Goal: Information Seeking & Learning: Learn about a topic

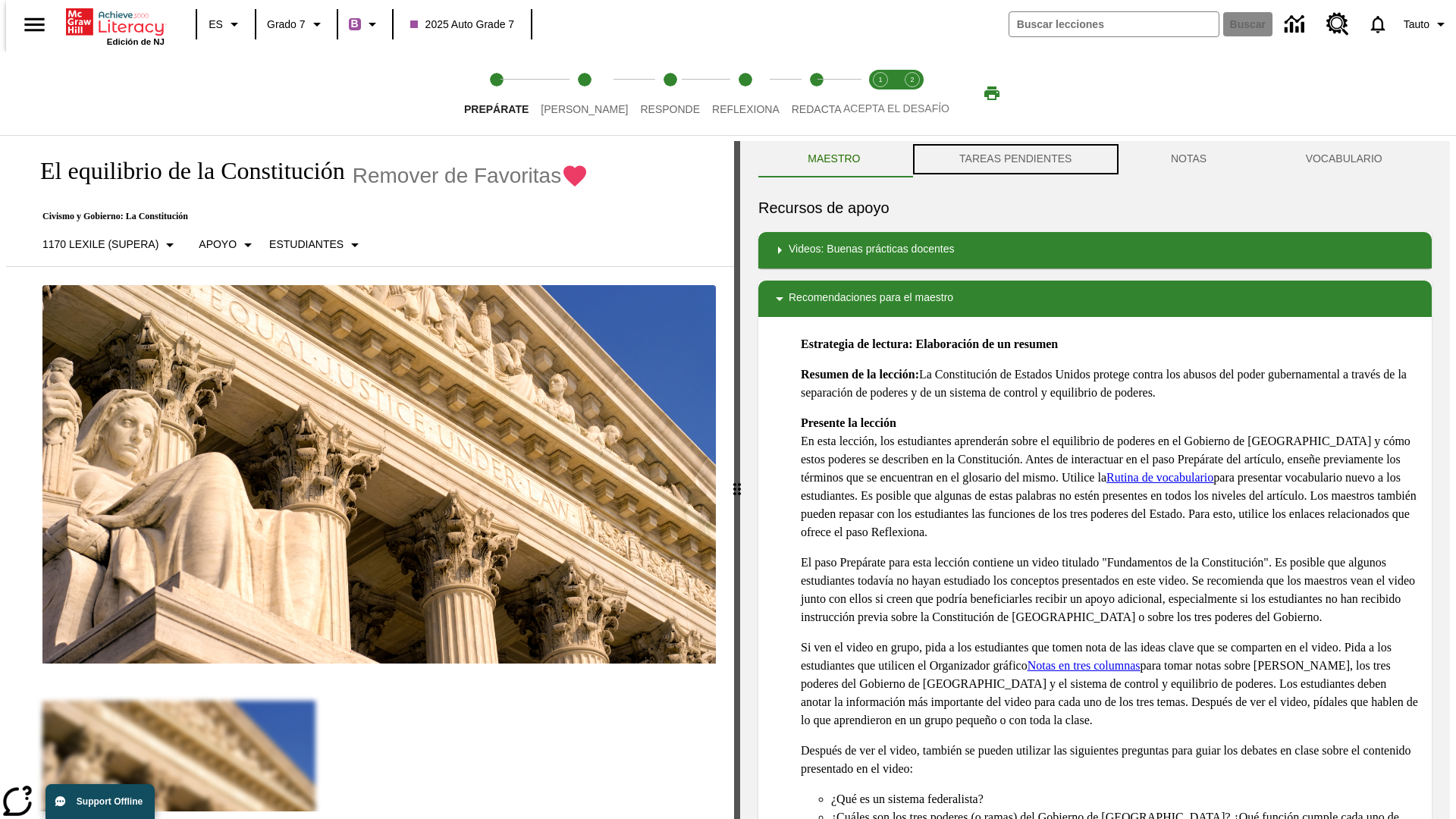
click at [1014, 159] on button "TAREAS PENDIENTES" at bounding box center [1015, 159] width 212 height 36
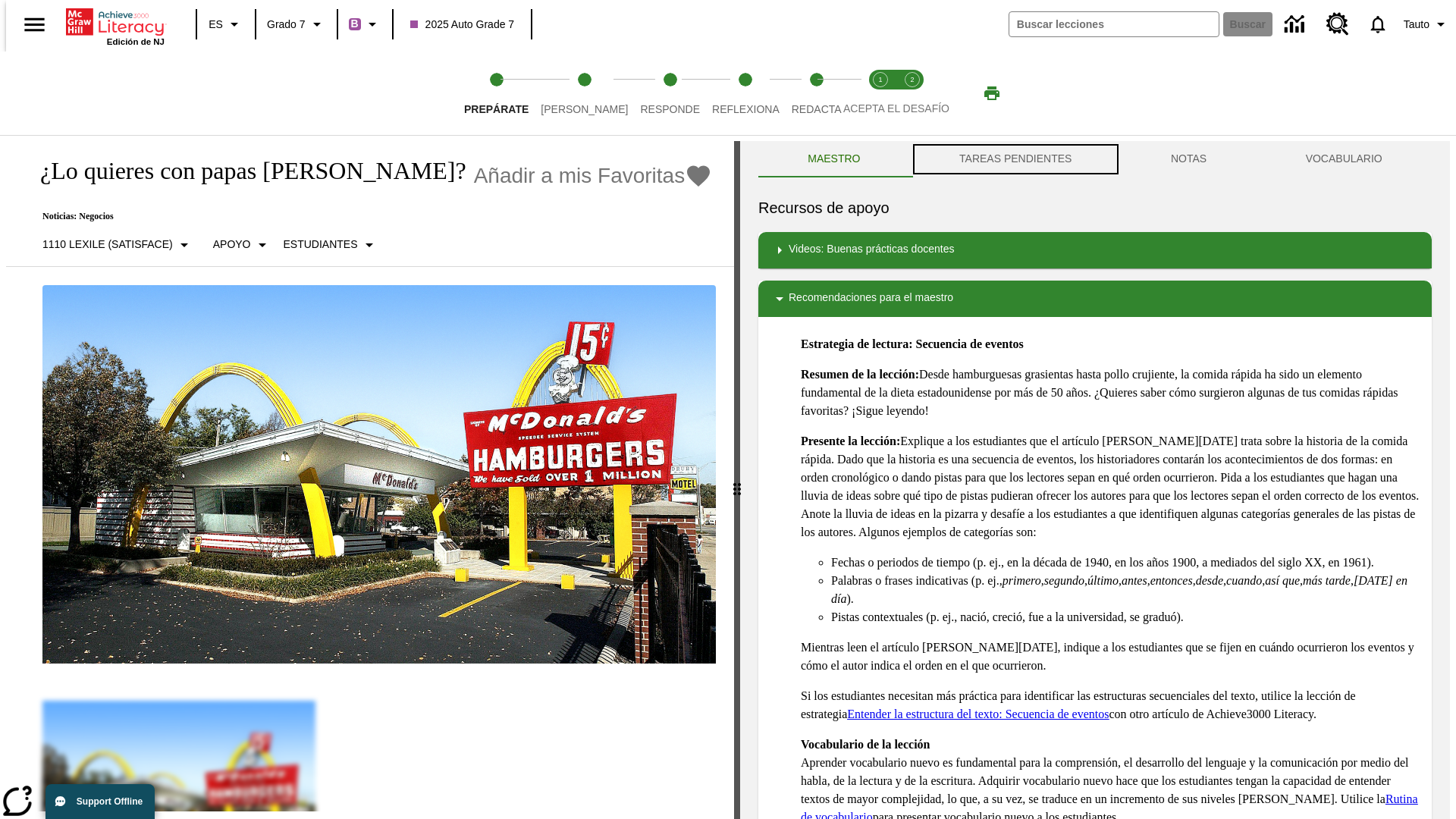
click at [1014, 159] on button "TAREAS PENDIENTES" at bounding box center [1015, 159] width 212 height 36
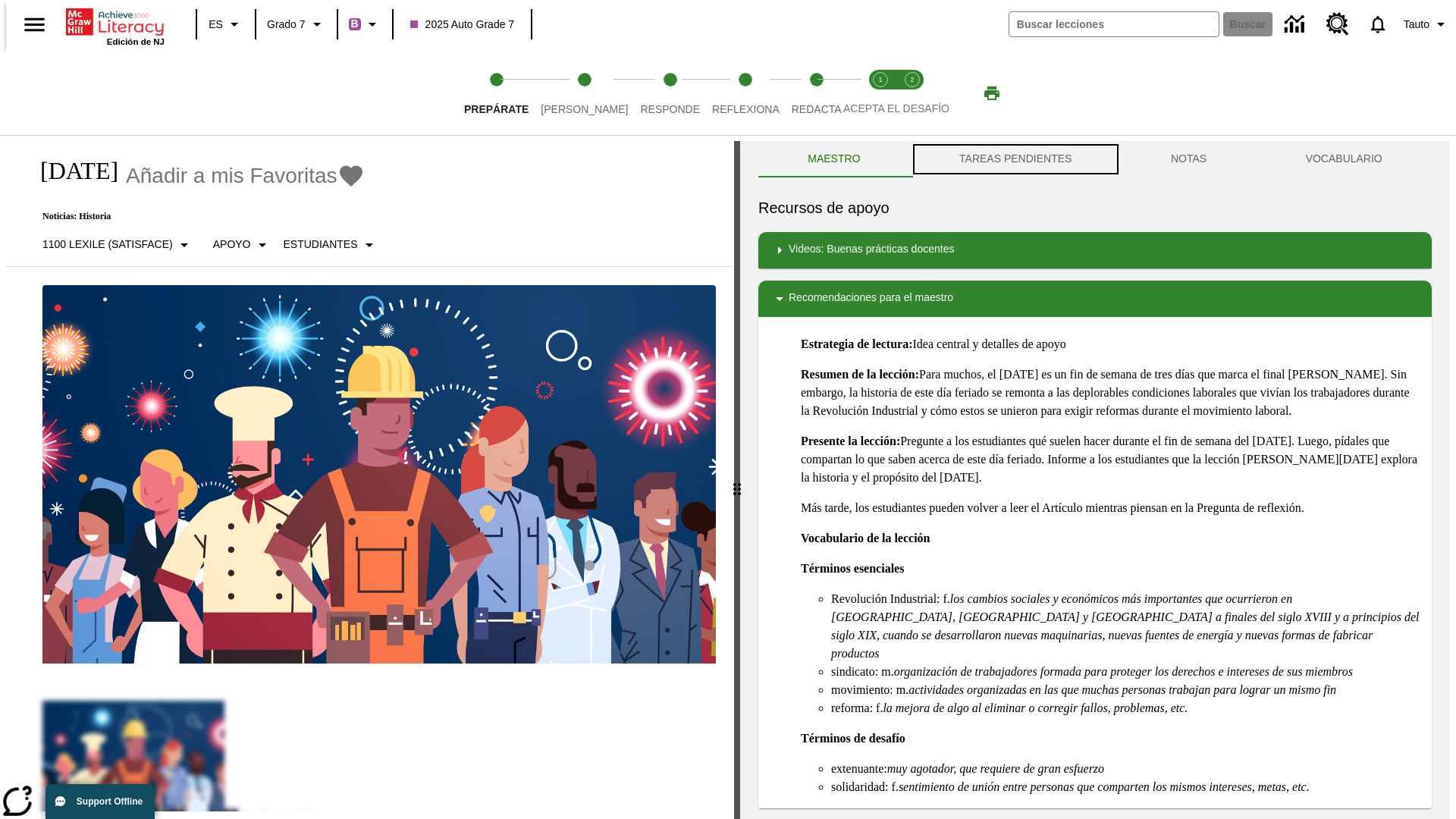
click at [1014, 159] on button "TAREAS PENDIENTES" at bounding box center [1015, 159] width 212 height 36
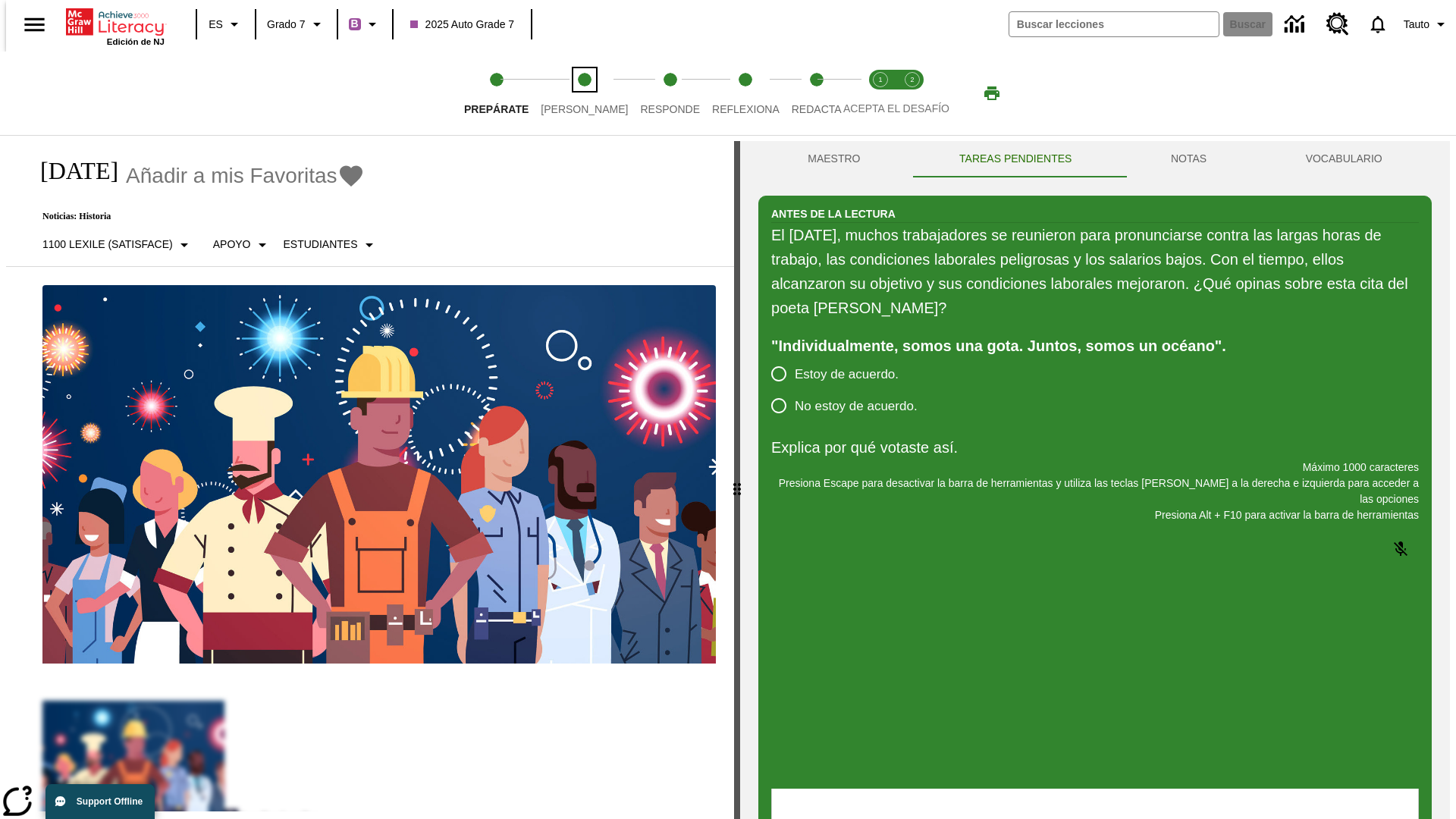
click at [572, 94] on span "[PERSON_NAME]" at bounding box center [584, 103] width 87 height 27
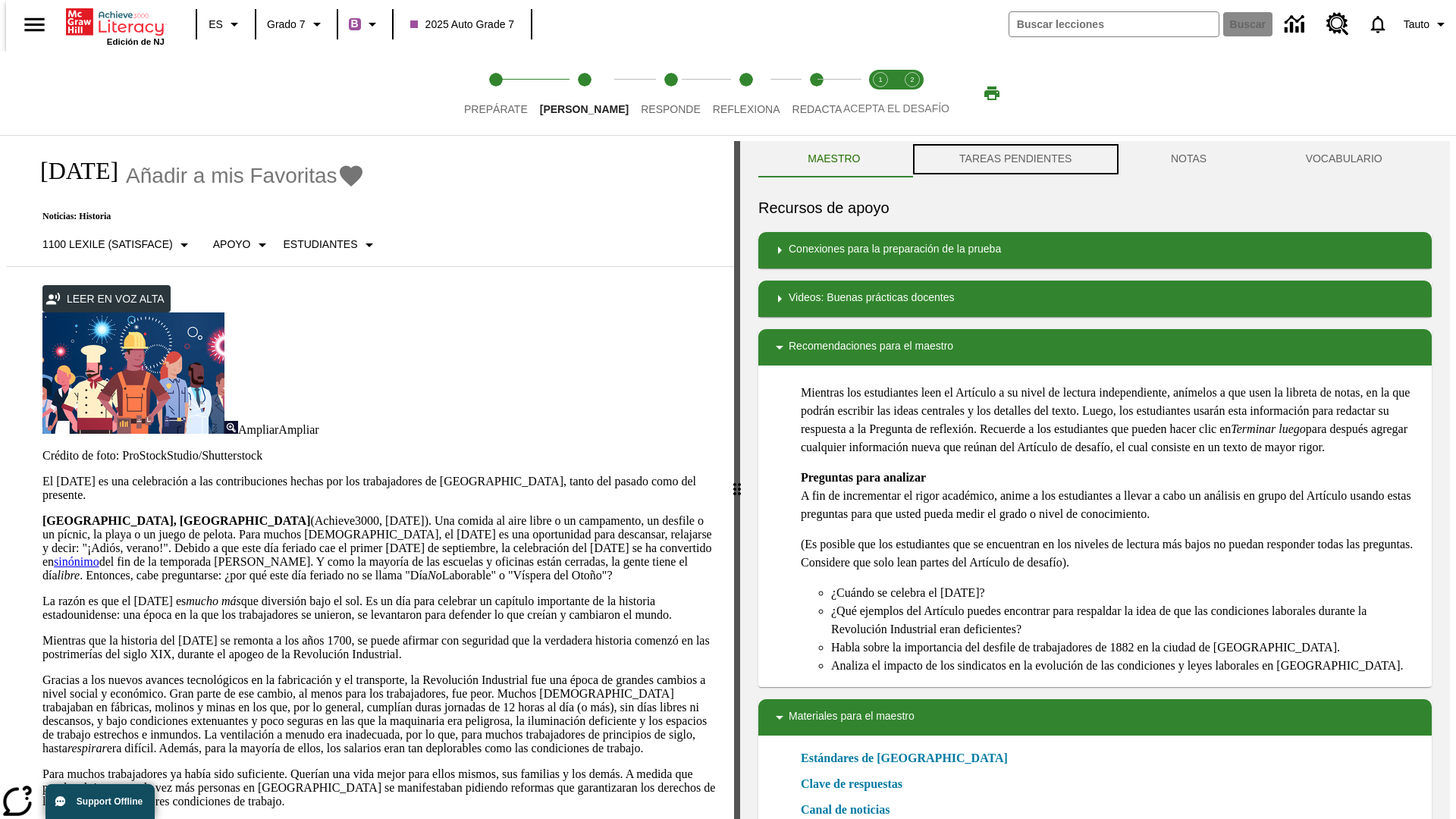
scroll to position [1, 0]
click at [1014, 159] on button "TAREAS PENDIENTES" at bounding box center [1015, 159] width 212 height 36
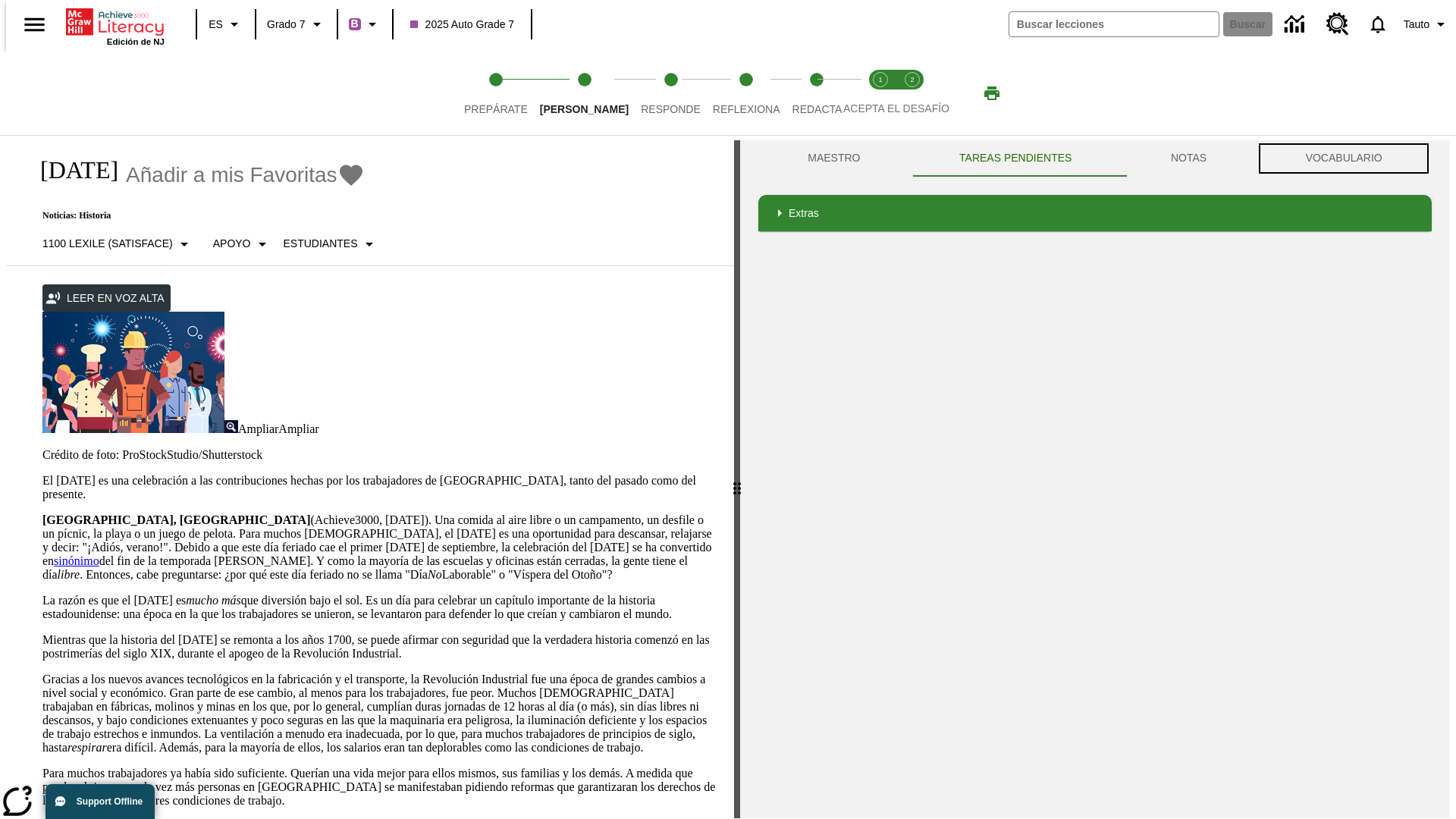
click at [1348, 159] on button "VOCABULARIO" at bounding box center [1344, 159] width 176 height 36
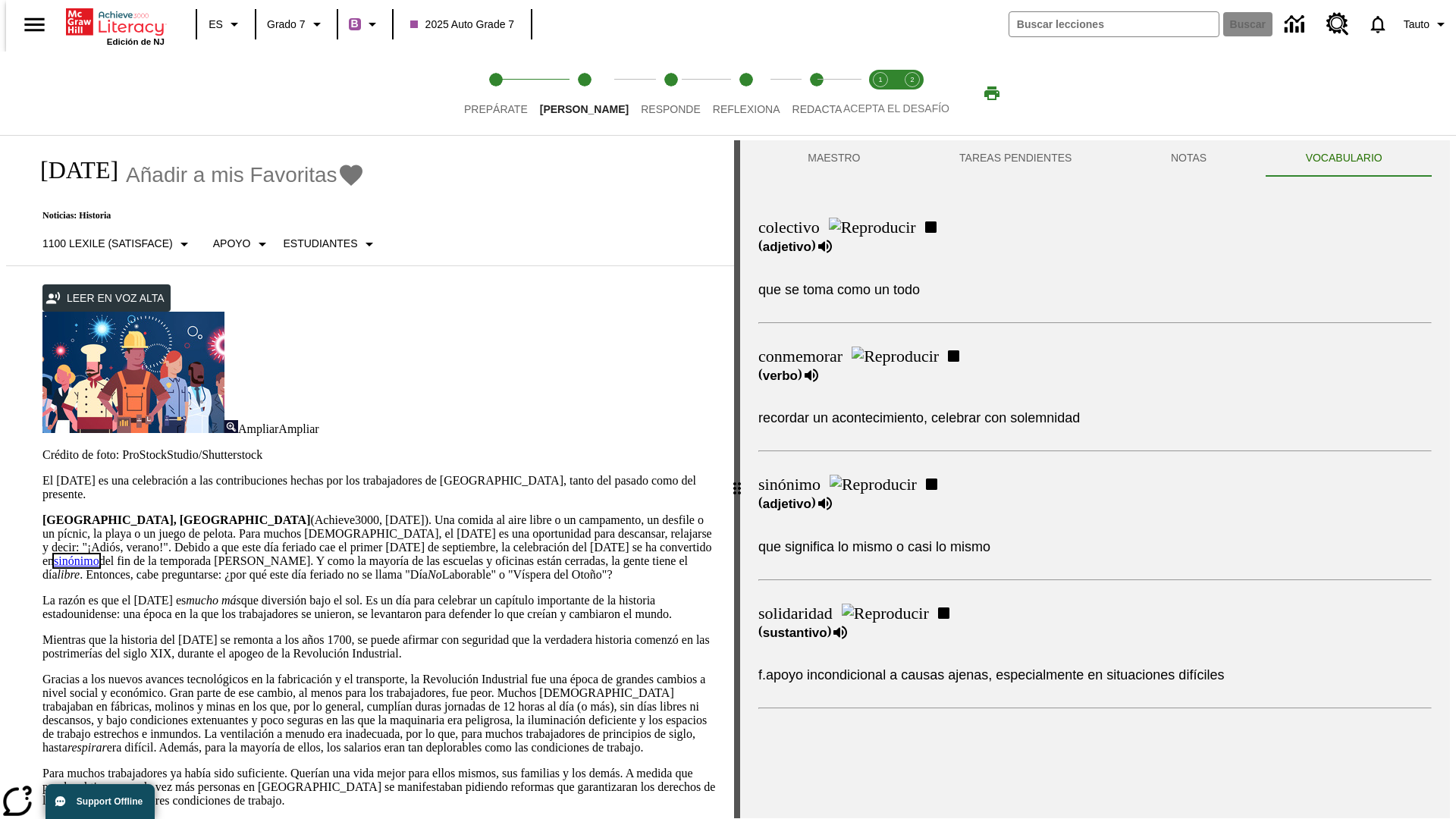
click at [99, 555] on link "sinónimo" at bounding box center [76, 561] width 45 height 13
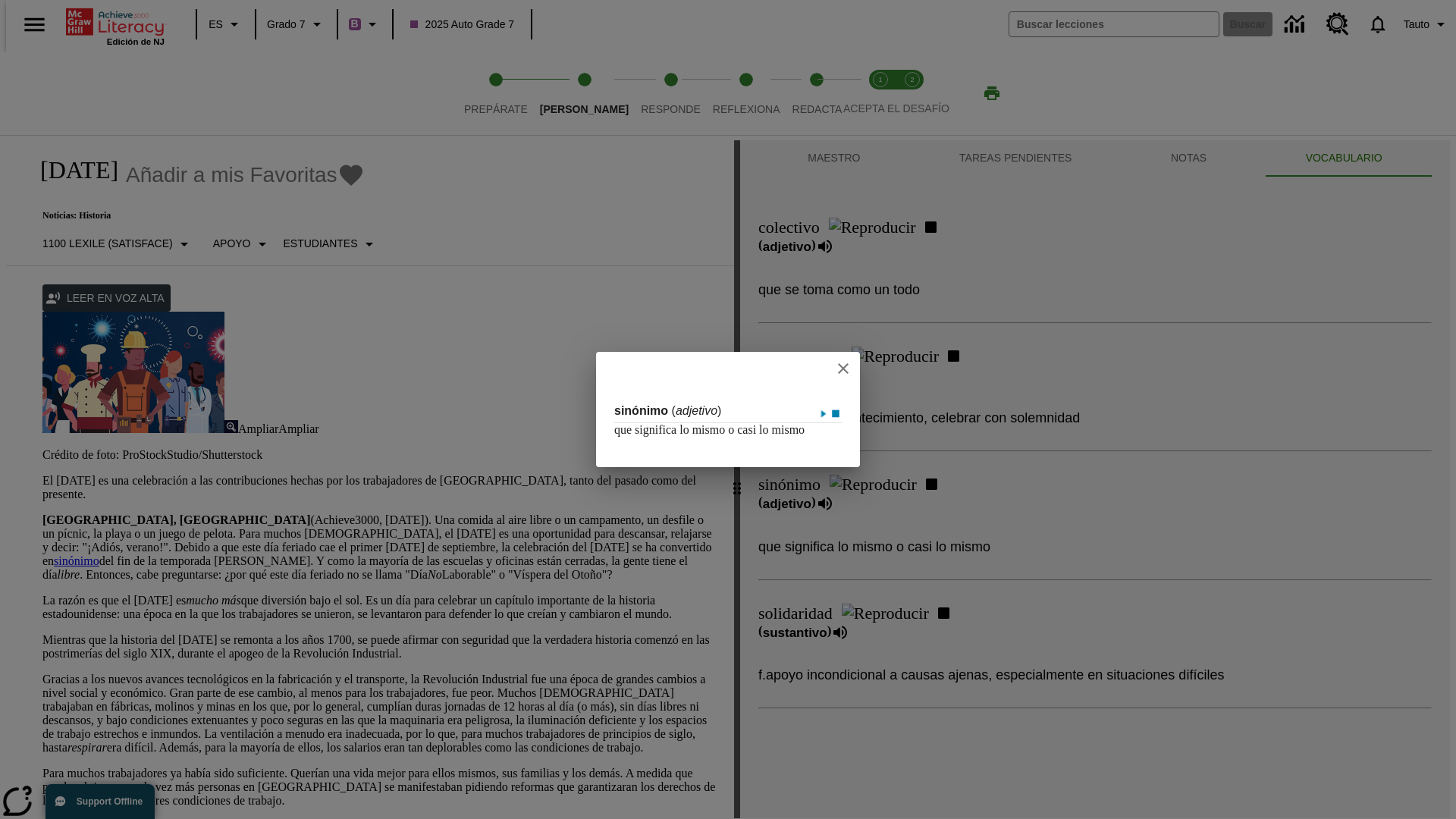
click at [844, 363] on icon "close" at bounding box center [843, 368] width 10 height 10
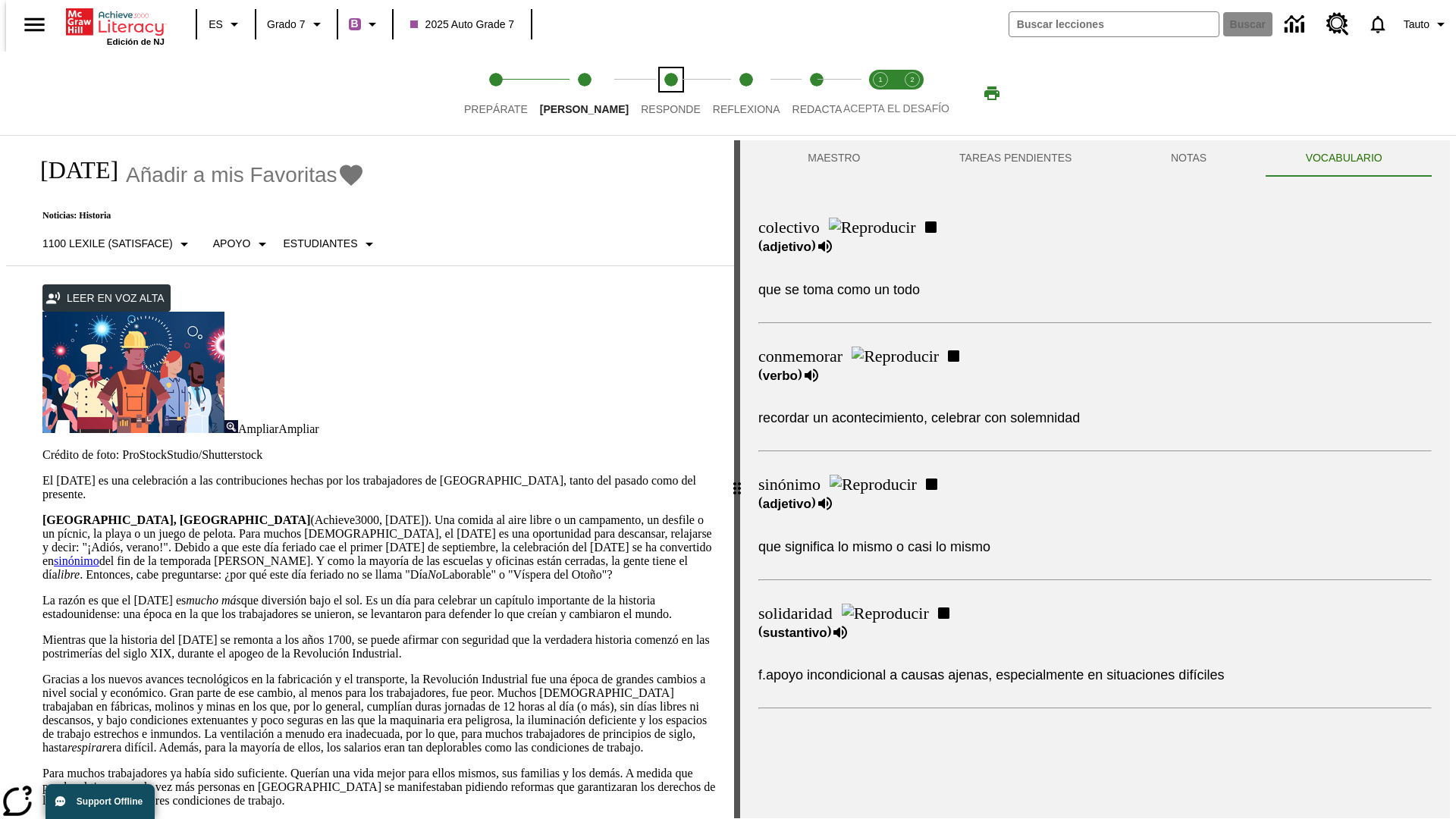
click at [648, 94] on span "Responde" at bounding box center [671, 103] width 60 height 27
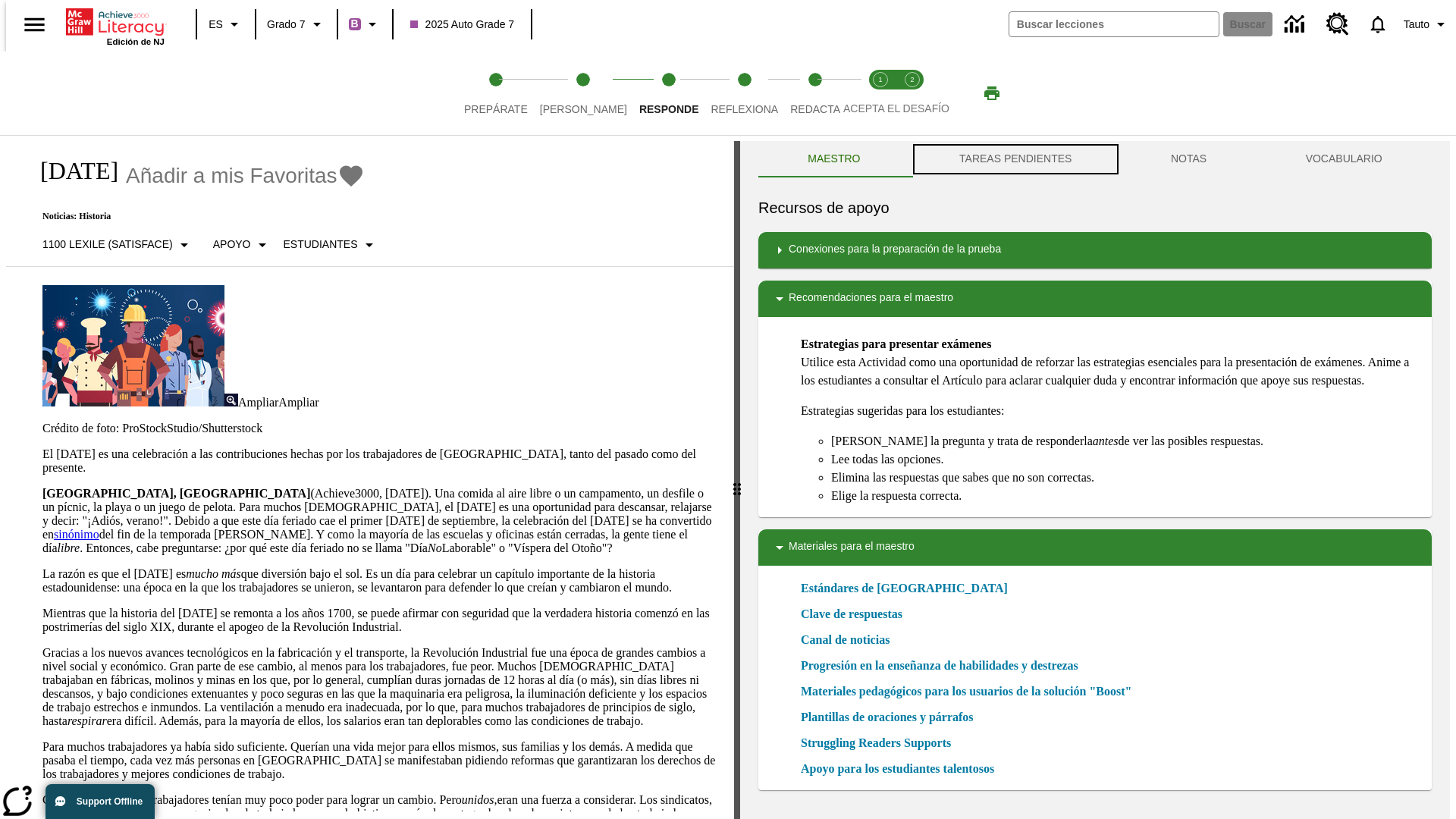
scroll to position [1, 0]
click at [1014, 159] on button "TAREAS PENDIENTES" at bounding box center [1015, 159] width 212 height 36
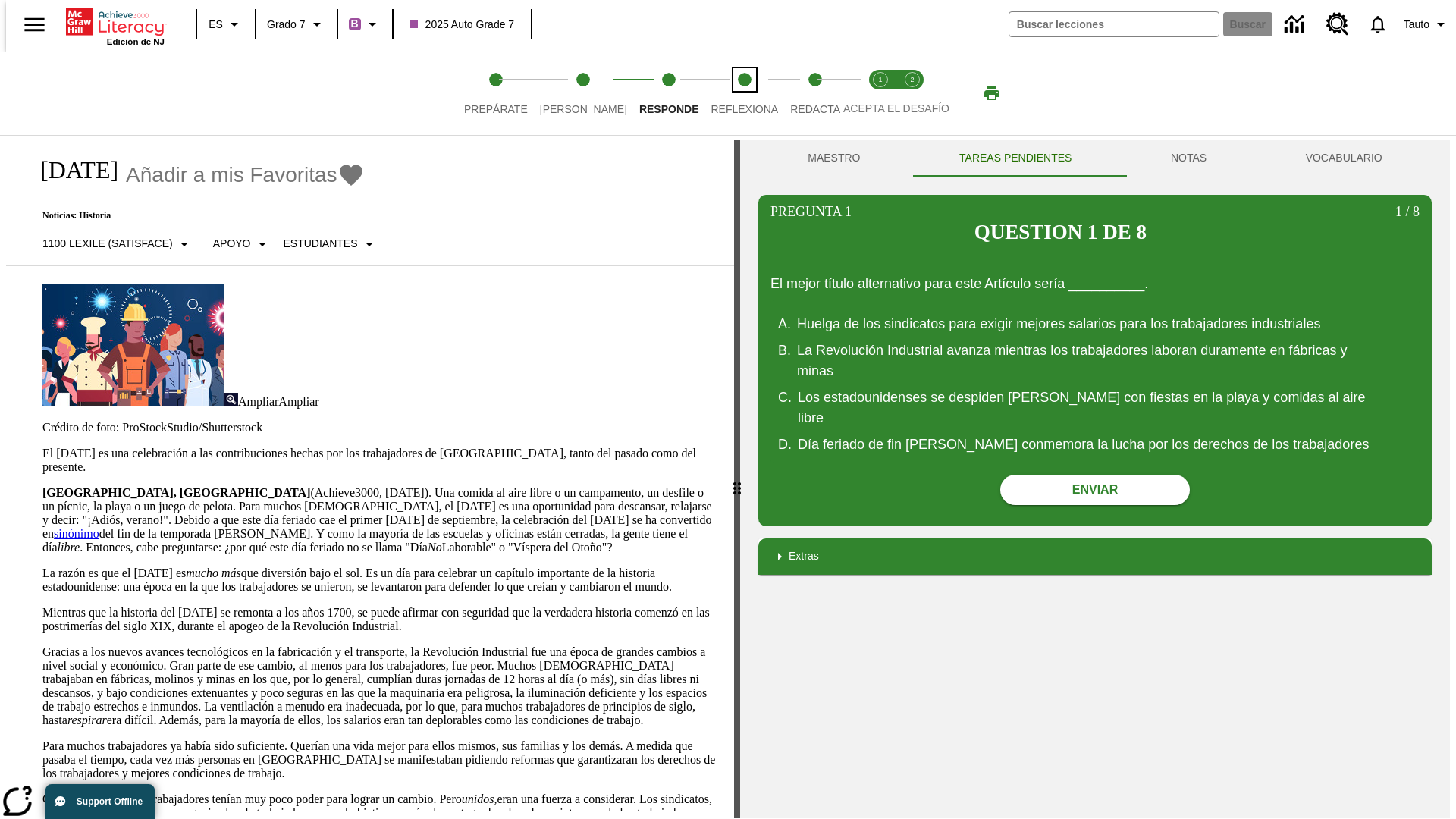
click at [724, 94] on span "Reflexiona" at bounding box center [744, 103] width 67 height 27
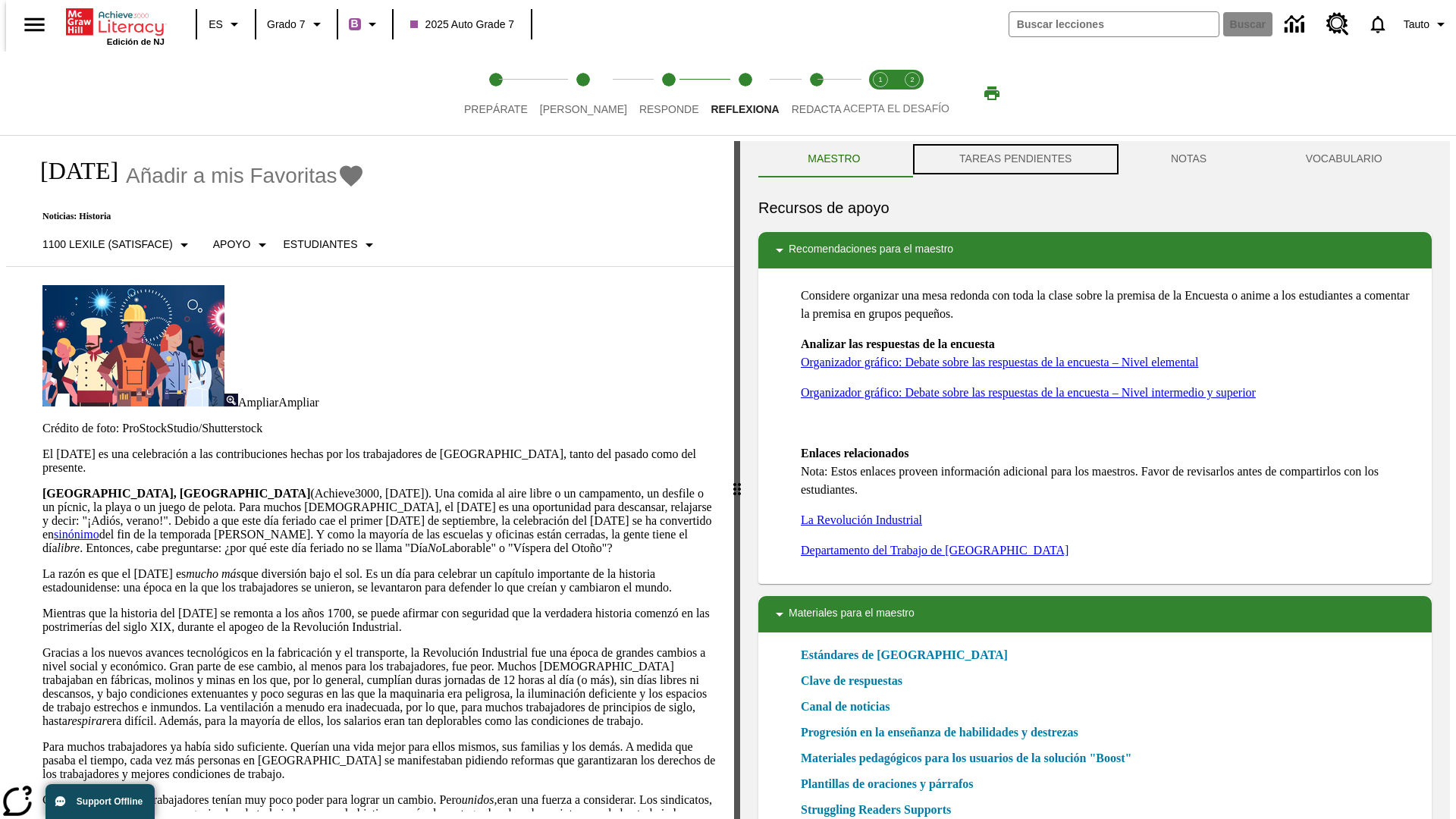
scroll to position [1, 0]
click at [1014, 159] on button "TAREAS PENDIENTES" at bounding box center [1015, 159] width 212 height 36
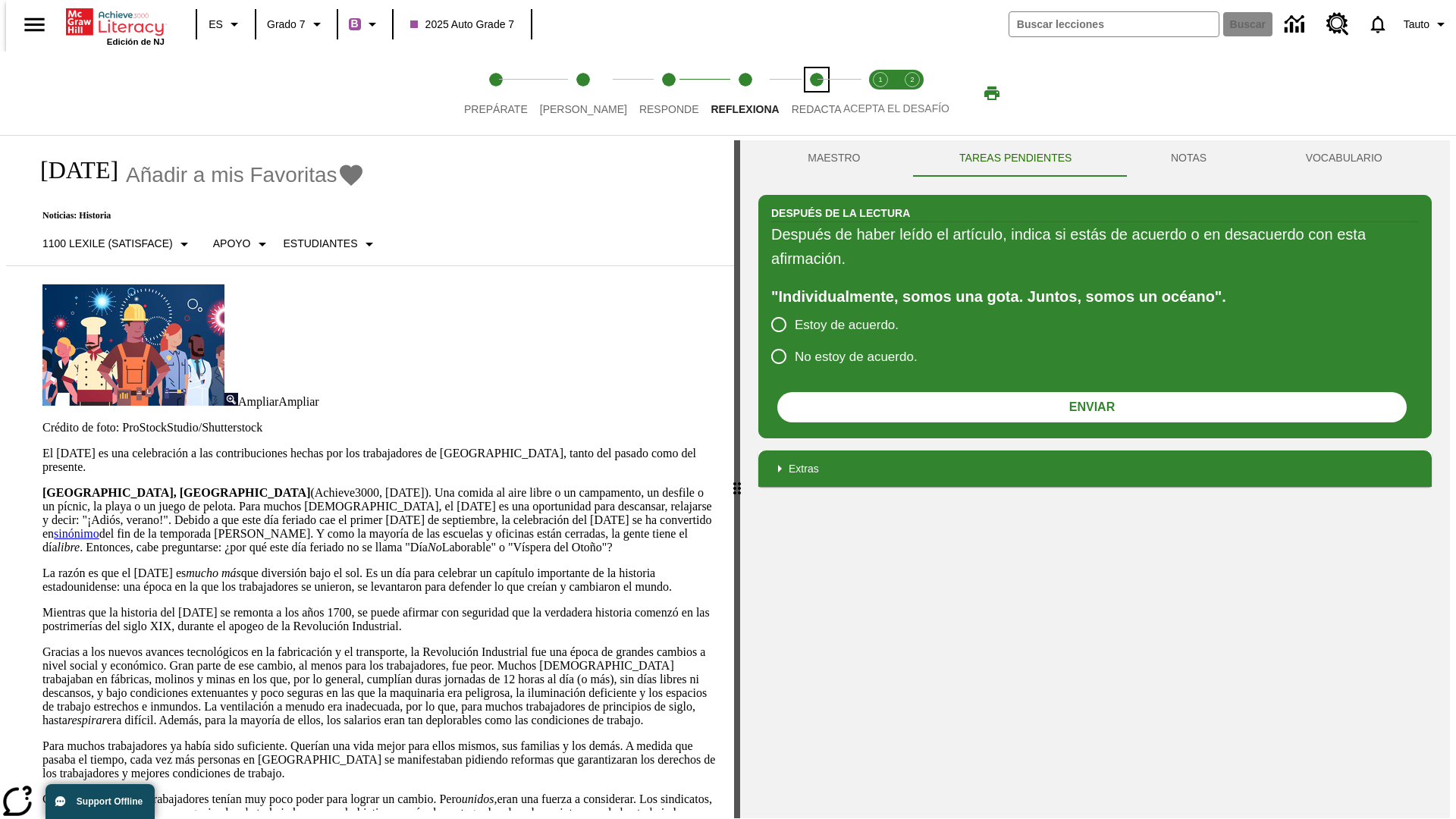
click at [801, 94] on span "Redacta" at bounding box center [816, 103] width 50 height 27
